Goal: Subscribe to service/newsletter

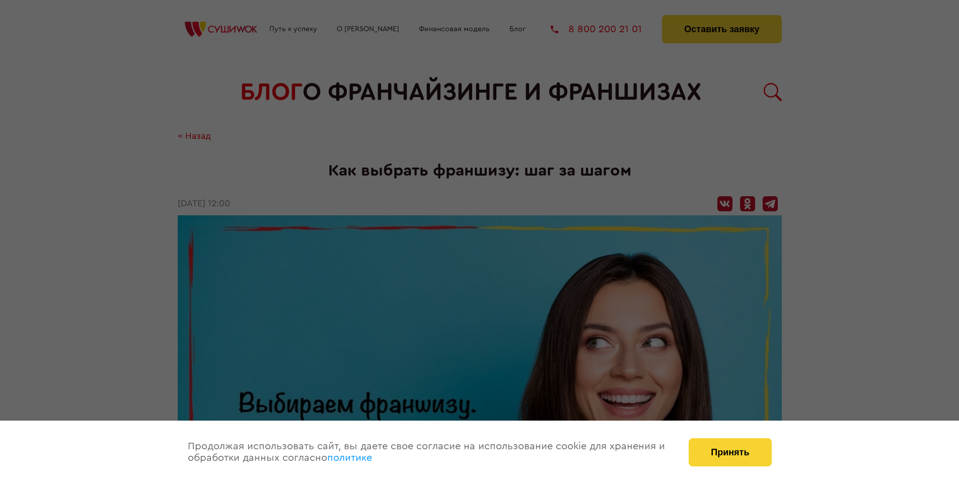
scroll to position [1410, 0]
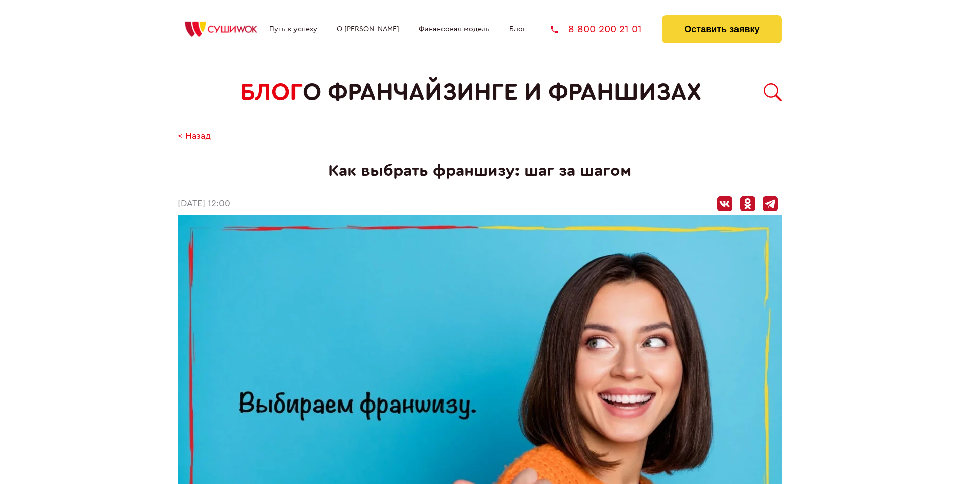
scroll to position [1410, 0]
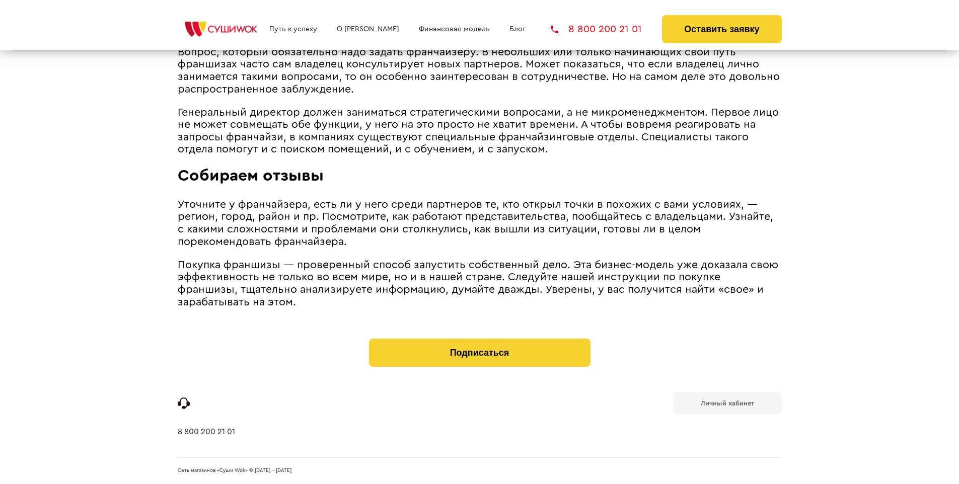
click at [727, 403] on b "Личный кабинет" at bounding box center [727, 403] width 53 height 7
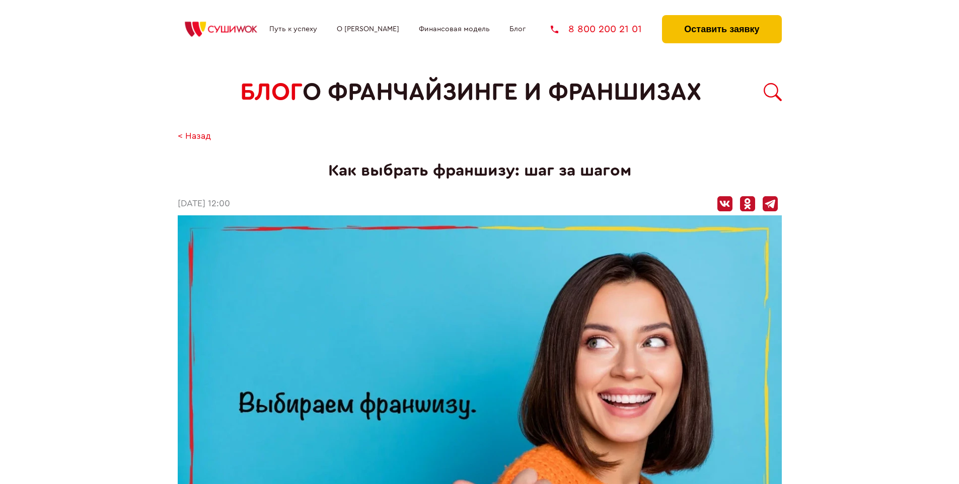
click at [721, 18] on button "Оставить заявку" at bounding box center [721, 29] width 119 height 28
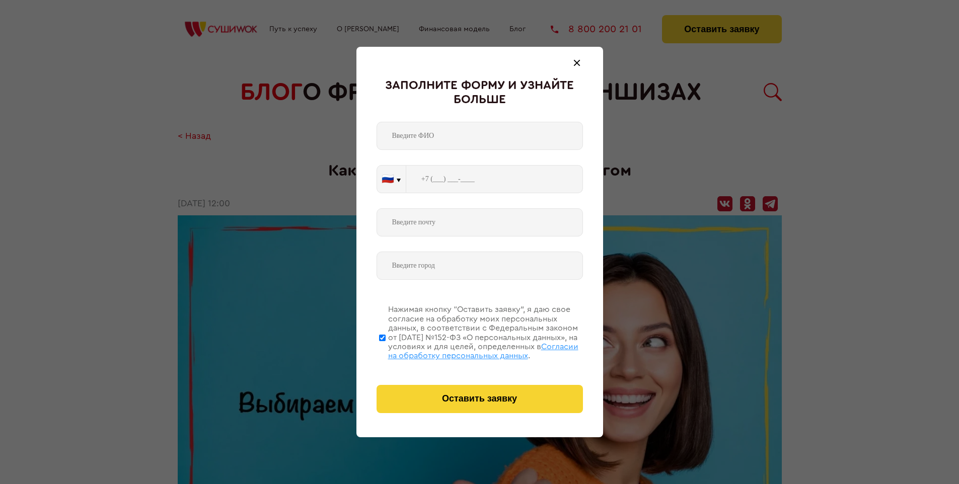
click at [467, 350] on span "Согласии на обработку персональных данных" at bounding box center [483, 351] width 190 height 17
click at [386, 350] on input "Нажимая кнопку “Оставить заявку”, я даю свое согласие на обработку моих персона…" at bounding box center [382, 337] width 7 height 81
checkbox input "false"
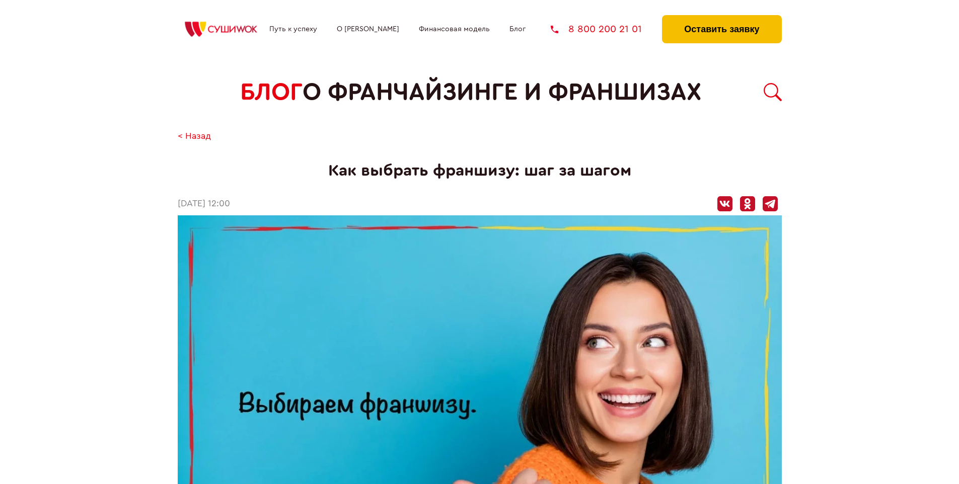
click at [721, 18] on button "Оставить заявку" at bounding box center [721, 29] width 119 height 28
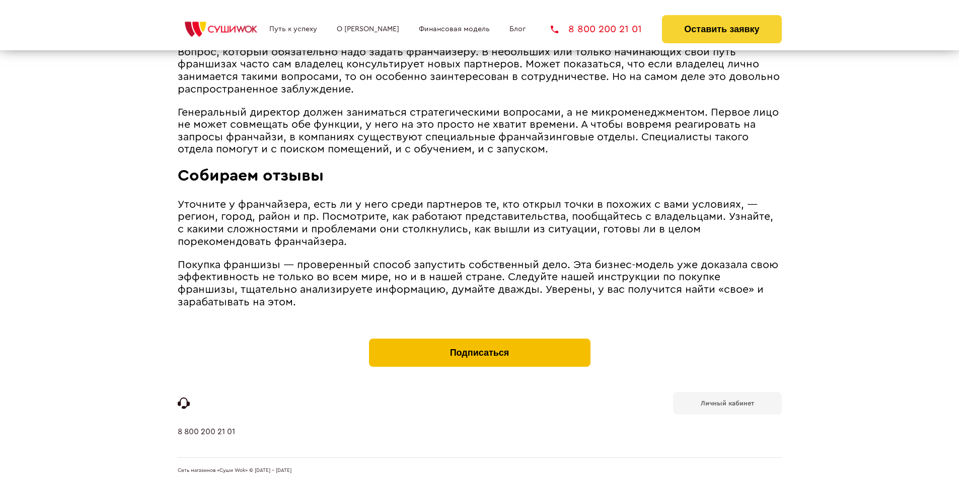
click at [479, 341] on button "Подписаться" at bounding box center [479, 353] width 221 height 28
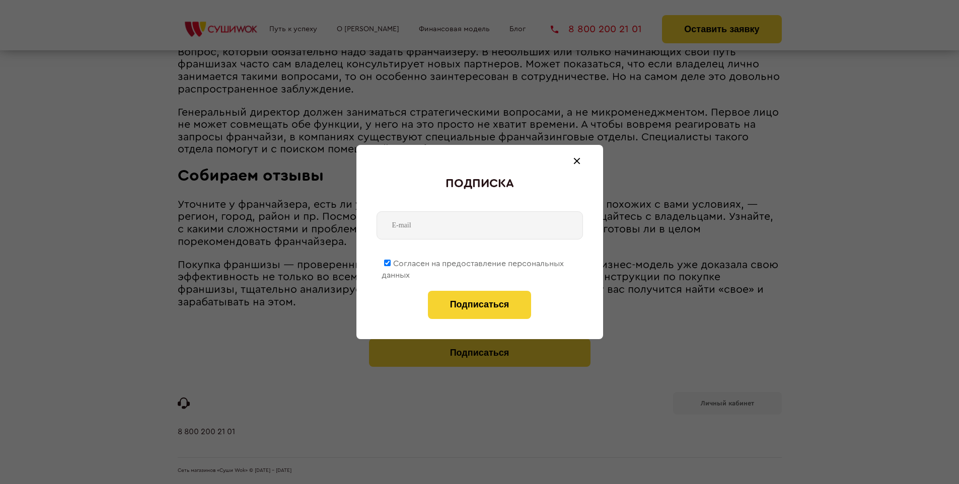
click at [473, 262] on span "Согласен на предоставление персональных данных" at bounding box center [472, 270] width 182 height 20
click at [391, 262] on input "Согласен на предоставление персональных данных" at bounding box center [387, 263] width 7 height 7
checkbox input "false"
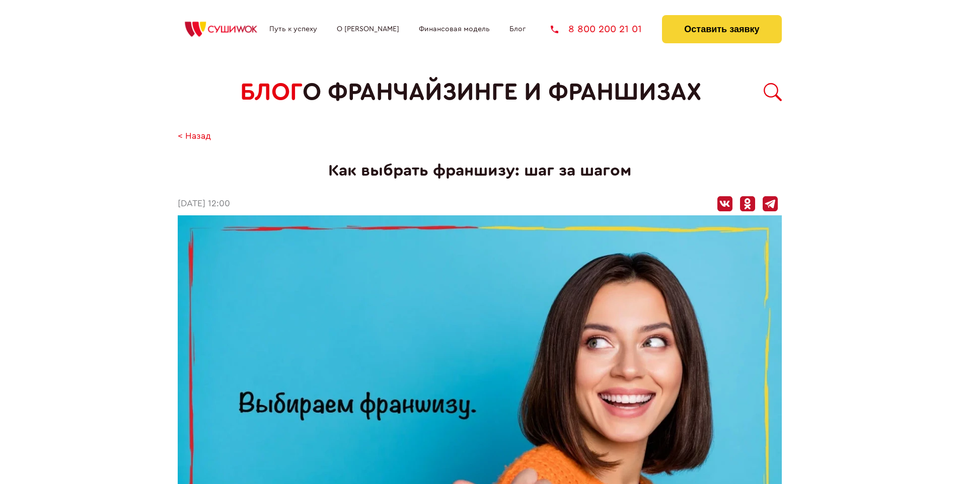
scroll to position [1410, 0]
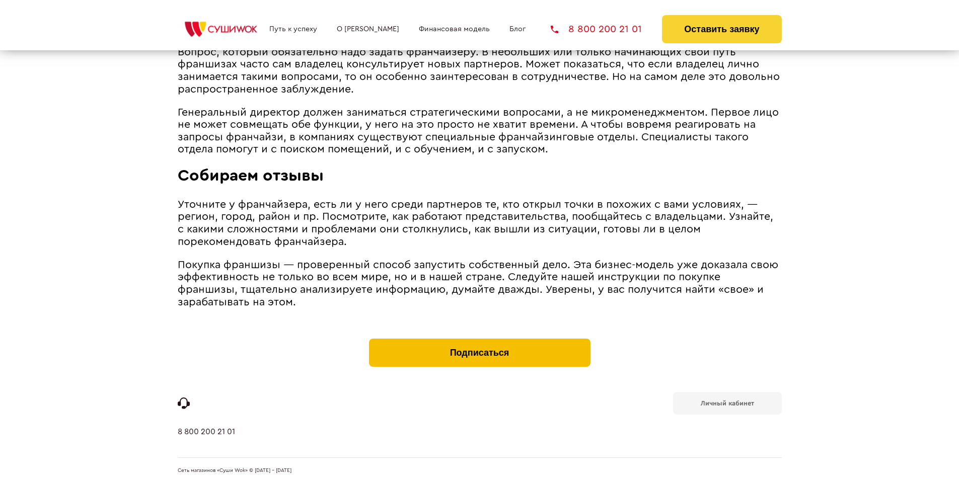
click at [479, 341] on button "Подписаться" at bounding box center [479, 353] width 221 height 28
